Goal: Book appointment/travel/reservation

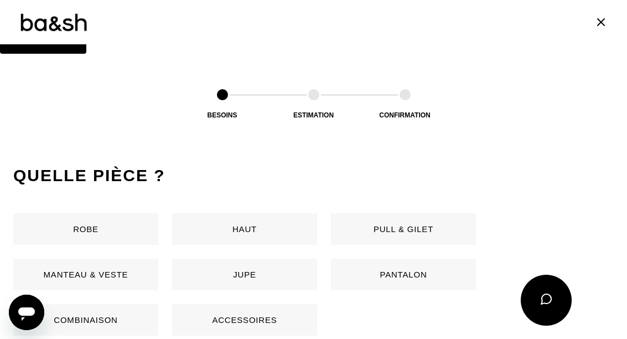
scroll to position [490, 0]
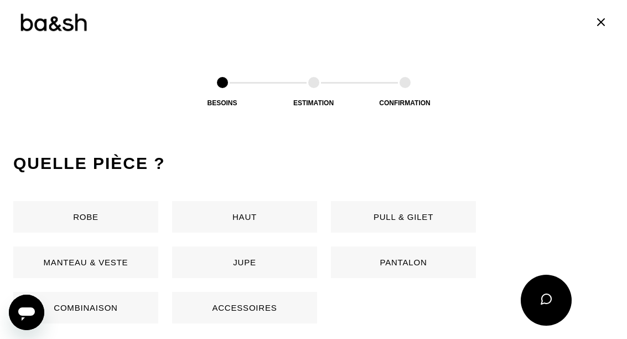
click at [259, 265] on button "Jupe" at bounding box center [244, 262] width 145 height 32
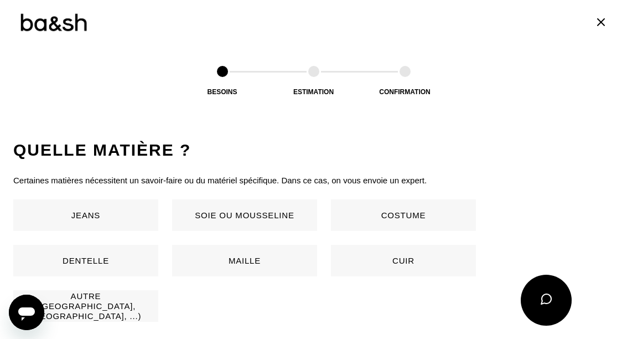
scroll to position [731, 0]
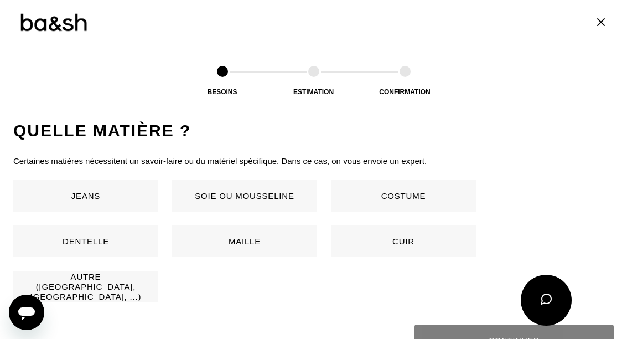
click at [108, 289] on button "Autre ([GEOGRAPHIC_DATA], [GEOGRAPHIC_DATA], ...)" at bounding box center [85, 286] width 145 height 32
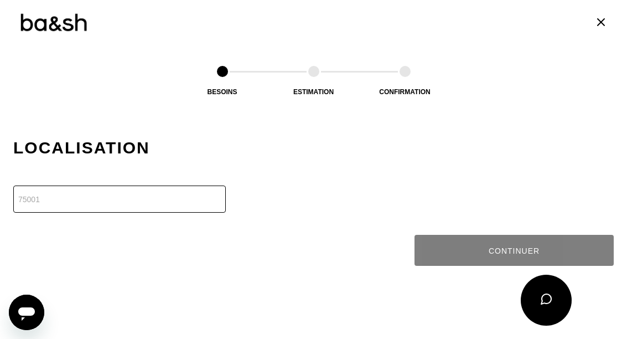
scroll to position [950, 0]
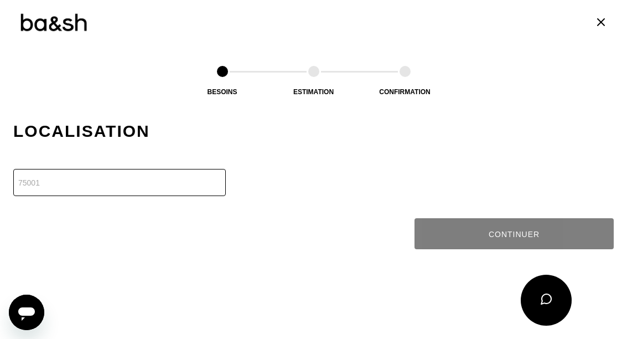
click at [144, 182] on input "number" at bounding box center [119, 182] width 212 height 27
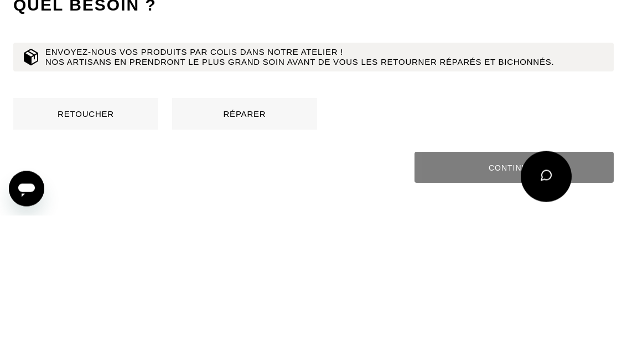
scroll to position [649, 0]
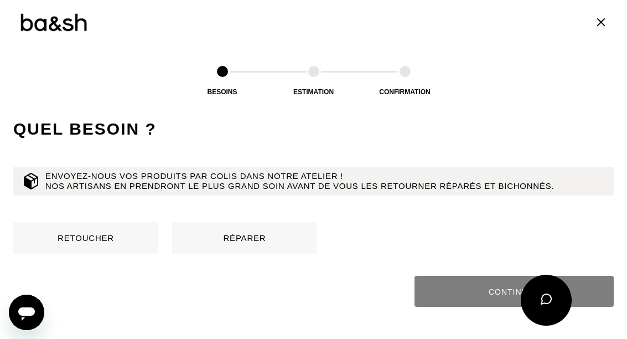
type input "78360"
click at [100, 237] on button "Retoucher" at bounding box center [85, 238] width 145 height 32
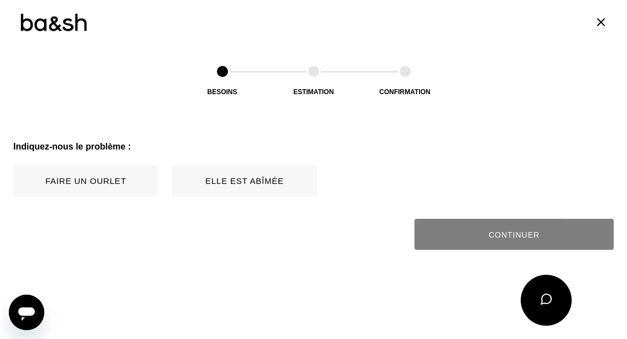
scroll to position [1234, 0]
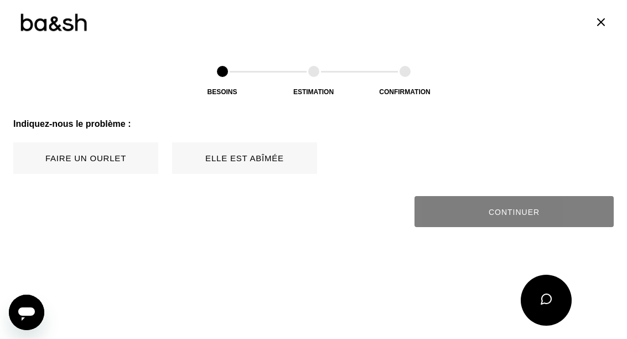
click at [101, 159] on button "Faire un ourlet" at bounding box center [85, 158] width 145 height 32
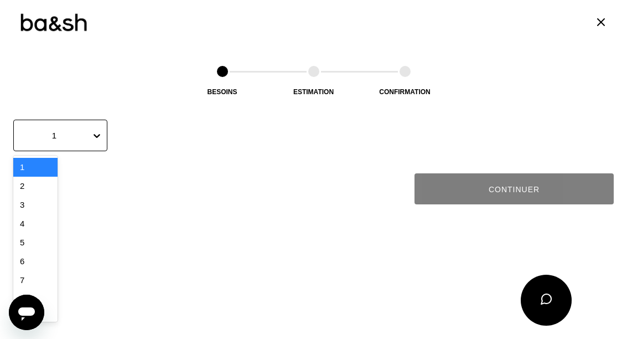
scroll to position [1495, 0]
click at [38, 292] on div "8" at bounding box center [35, 299] width 44 height 19
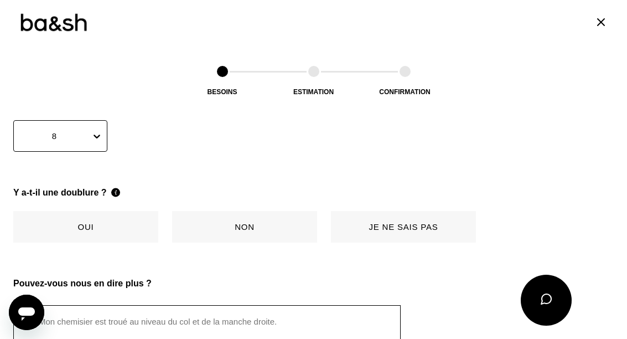
click at [255, 230] on button "Non" at bounding box center [244, 227] width 145 height 32
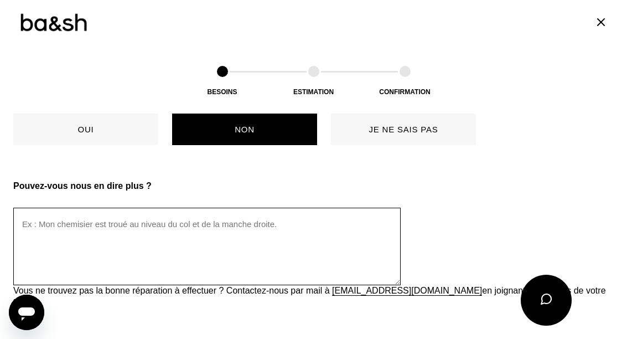
scroll to position [1592, 0]
click at [240, 222] on textarea at bounding box center [206, 245] width 387 height 77
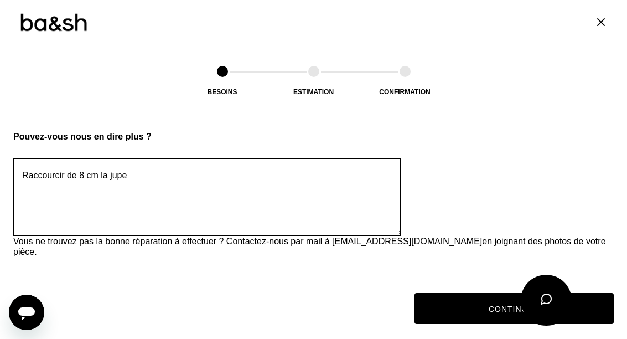
scroll to position [1642, 0]
type textarea "Raccourcir de 8 cm la jupe"
click at [520, 294] on button "Continuer" at bounding box center [513, 308] width 199 height 31
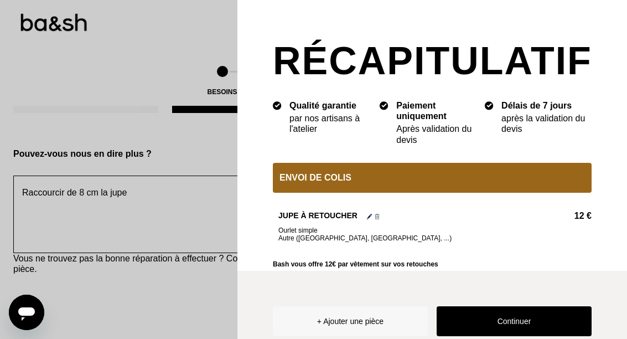
scroll to position [1624, 0]
click at [519, 336] on button "Continuer" at bounding box center [513, 321] width 155 height 30
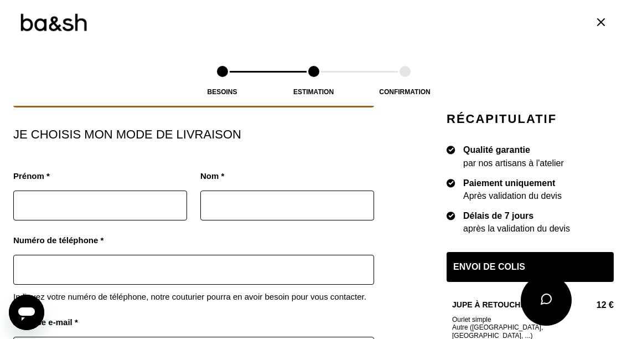
scroll to position [152, 0]
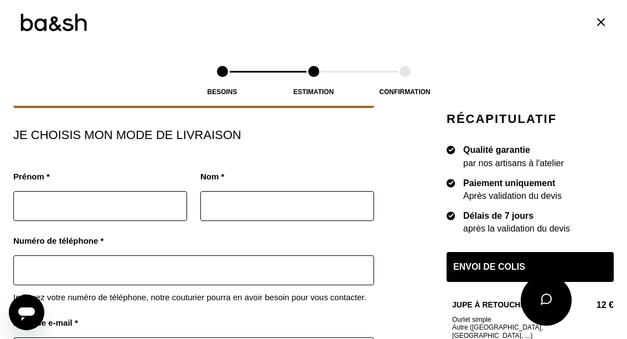
click at [131, 206] on input "text" at bounding box center [100, 206] width 174 height 30
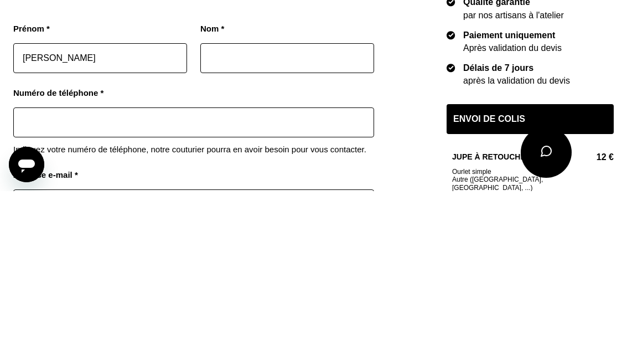
type input "[PERSON_NAME]"
click at [277, 191] on input "text" at bounding box center [287, 206] width 174 height 30
type input "Lilov"
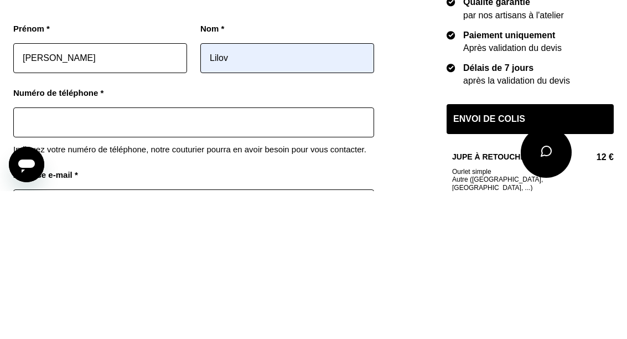
type input "0660079382"
type input "Lilov"
type input "[STREET_ADDRESS]"
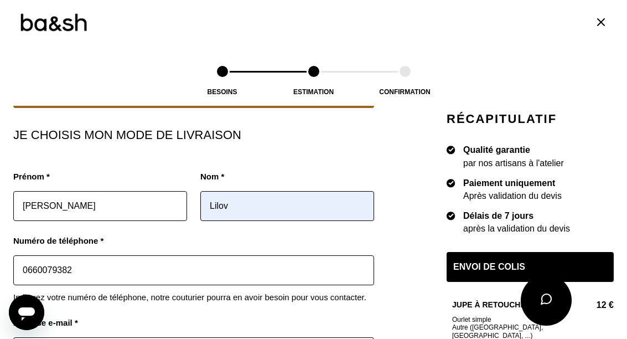
type input "Rdc"
type input "78360"
type input "Montesson"
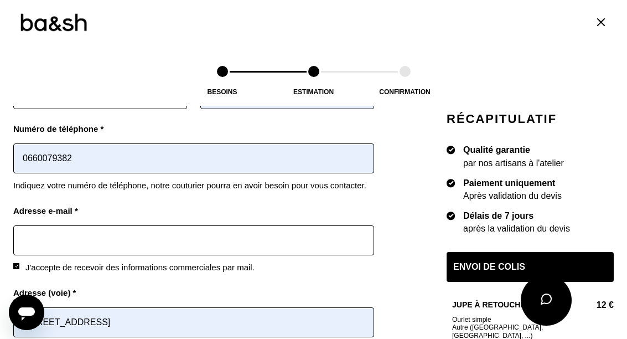
scroll to position [264, 0]
click at [274, 238] on input "text" at bounding box center [193, 240] width 361 height 30
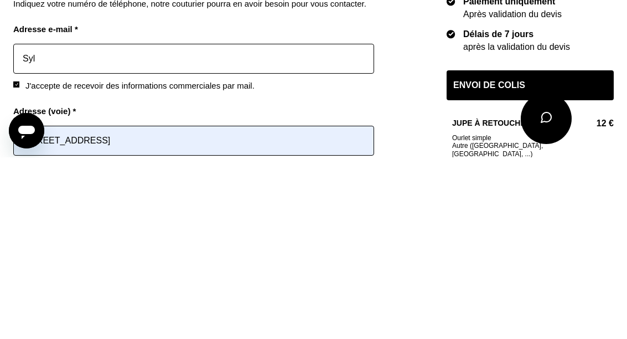
type input "[DOMAIN_NAME][EMAIL_ADDRESS][DOMAIN_NAME]"
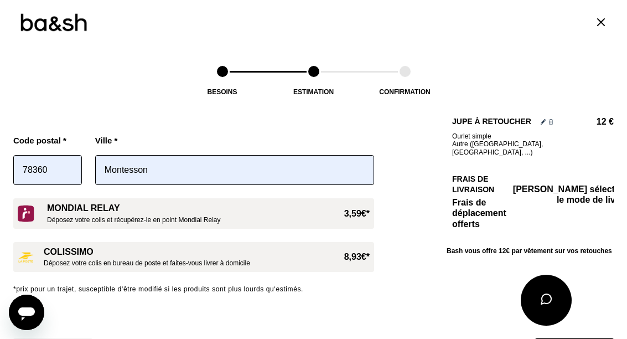
scroll to position [585, 0]
click at [334, 202] on div "Mondial Relay Déposez votre colis et récupérez-le en point Mondial Relay 3,59€ *" at bounding box center [208, 212] width 322 height 21
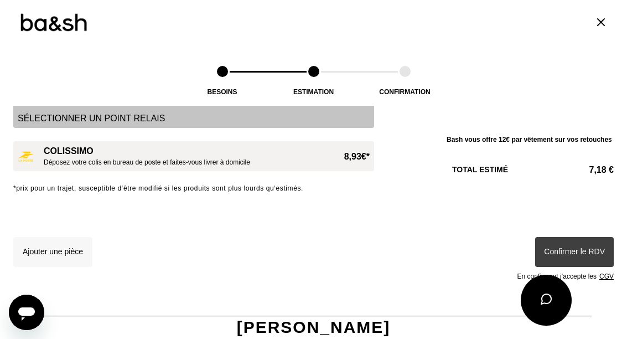
scroll to position [704, 0]
click at [572, 240] on div "Confirmer le RDV En confirmant j’accepte les CGV" at bounding box center [517, 257] width 194 height 43
click at [581, 242] on div "Confirmer le RDV En confirmant j’accepte les CGV" at bounding box center [517, 257] width 194 height 43
click at [585, 247] on div "Confirmer le RDV En confirmant j’accepte les CGV" at bounding box center [517, 257] width 194 height 43
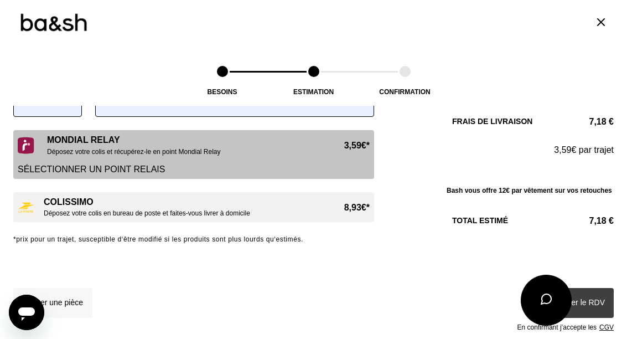
scroll to position [653, 0]
click at [231, 144] on div "Mondial Relay Déposez votre colis et récupérez-le en point Mondial Relay 3,59€ *" at bounding box center [208, 144] width 322 height 21
click at [150, 157] on div "Sélectionner un point relais" at bounding box center [194, 165] width 352 height 18
click at [136, 164] on p "Sélectionner un point relais" at bounding box center [194, 169] width 352 height 11
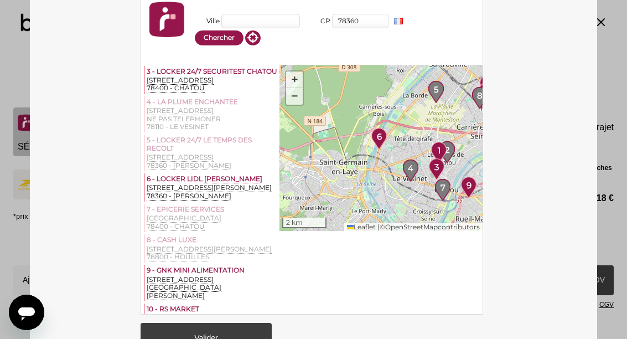
scroll to position [70, 0]
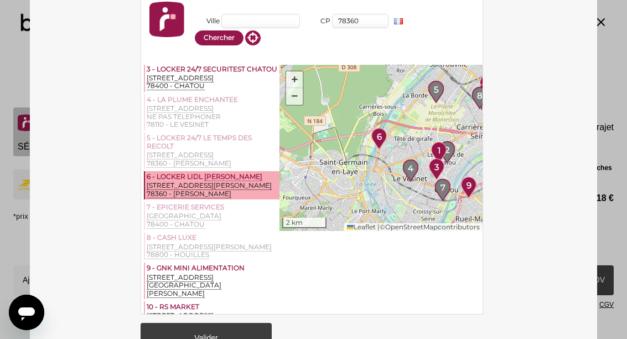
click at [231, 181] on div "6 - LOCKER [PERSON_NAME]" at bounding box center [212, 177] width 131 height 9
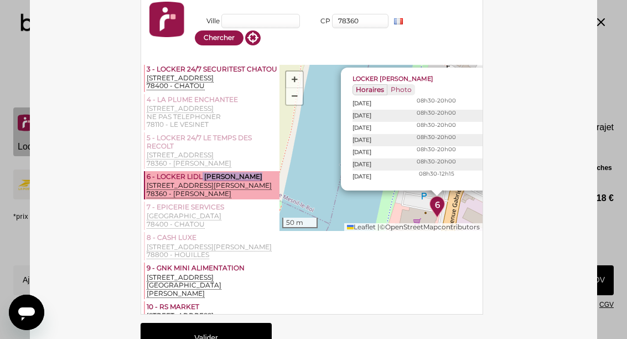
click at [227, 322] on button "Valider" at bounding box center [205, 337] width 131 height 30
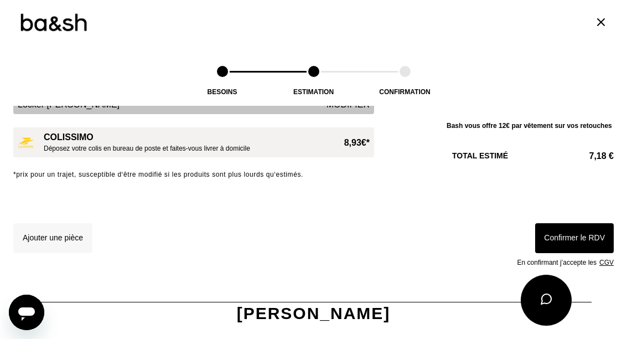
scroll to position [717, 0]
click at [579, 231] on button "Confirmer le RDV" at bounding box center [574, 238] width 79 height 30
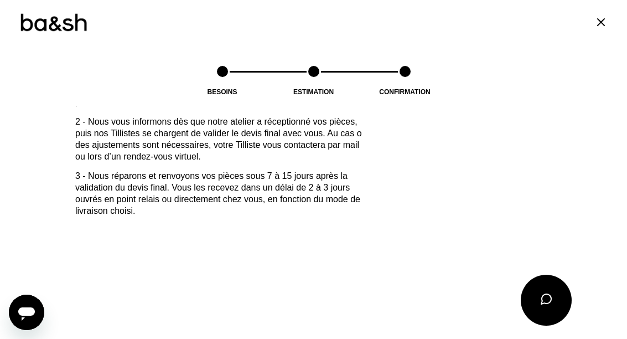
scroll to position [609, 0]
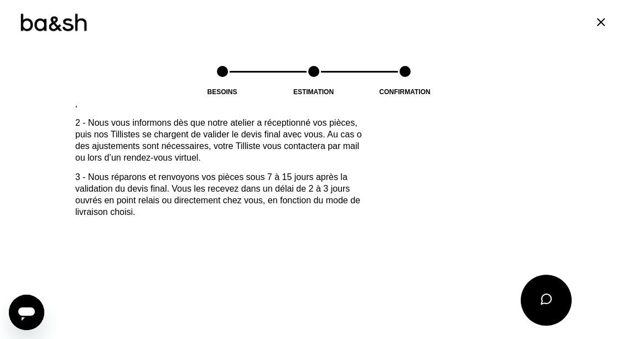
click at [599, 23] on icon at bounding box center [600, 22] width 7 height 7
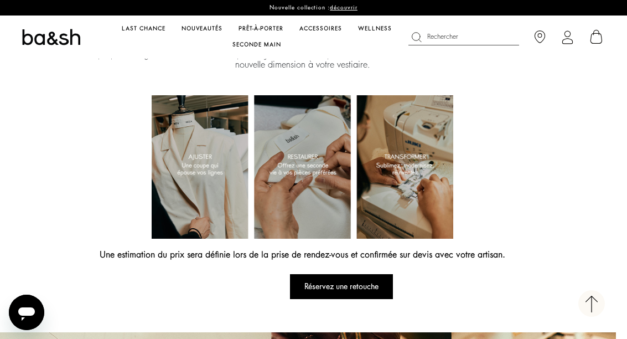
scroll to position [818, 11]
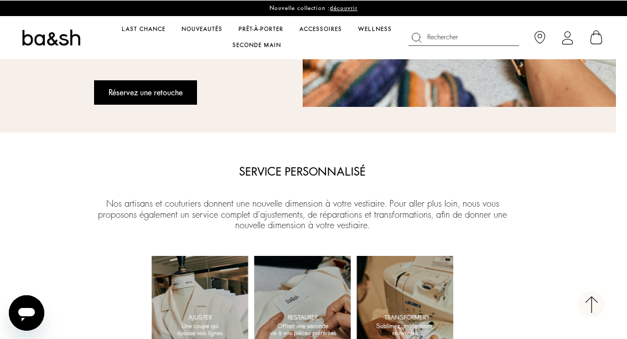
click at [160, 81] on button "Réservez une retouche" at bounding box center [145, 92] width 103 height 25
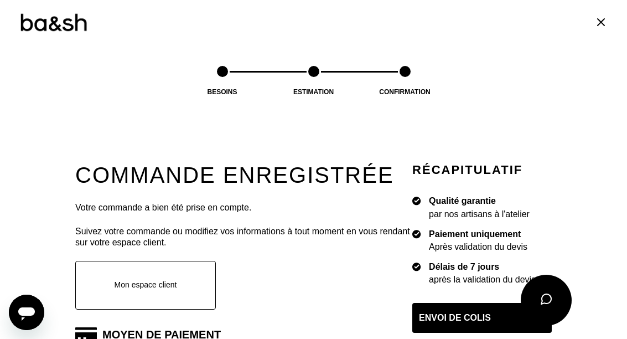
scroll to position [108, 0]
